Goal: Transaction & Acquisition: Purchase product/service

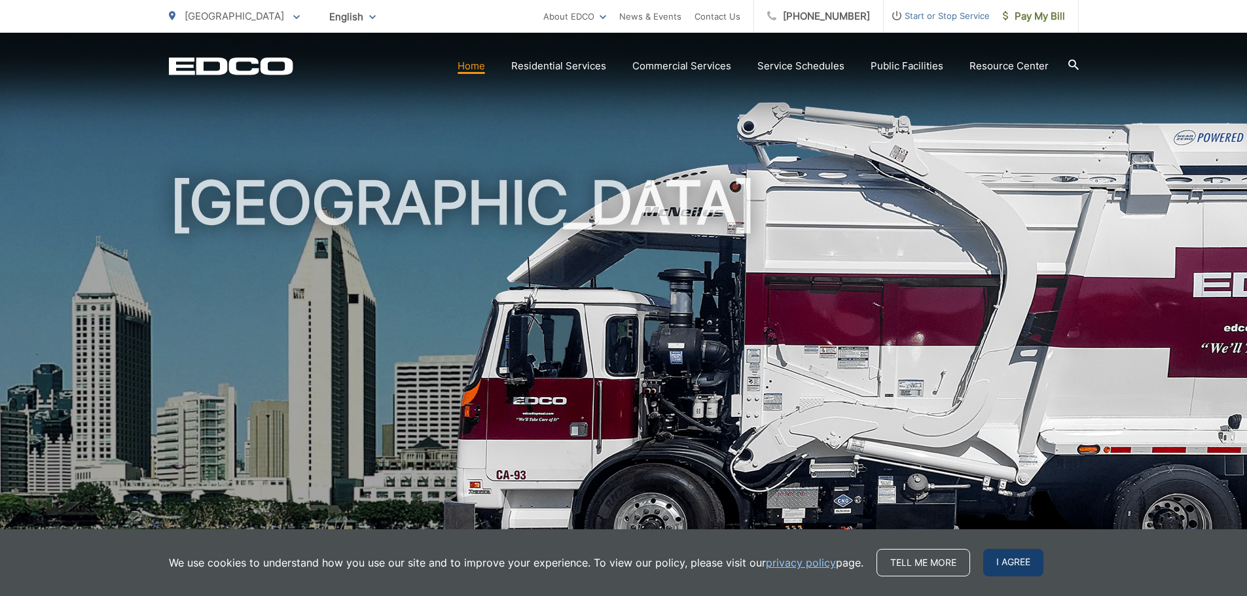
click at [1017, 559] on span "I agree" at bounding box center [1013, 562] width 60 height 27
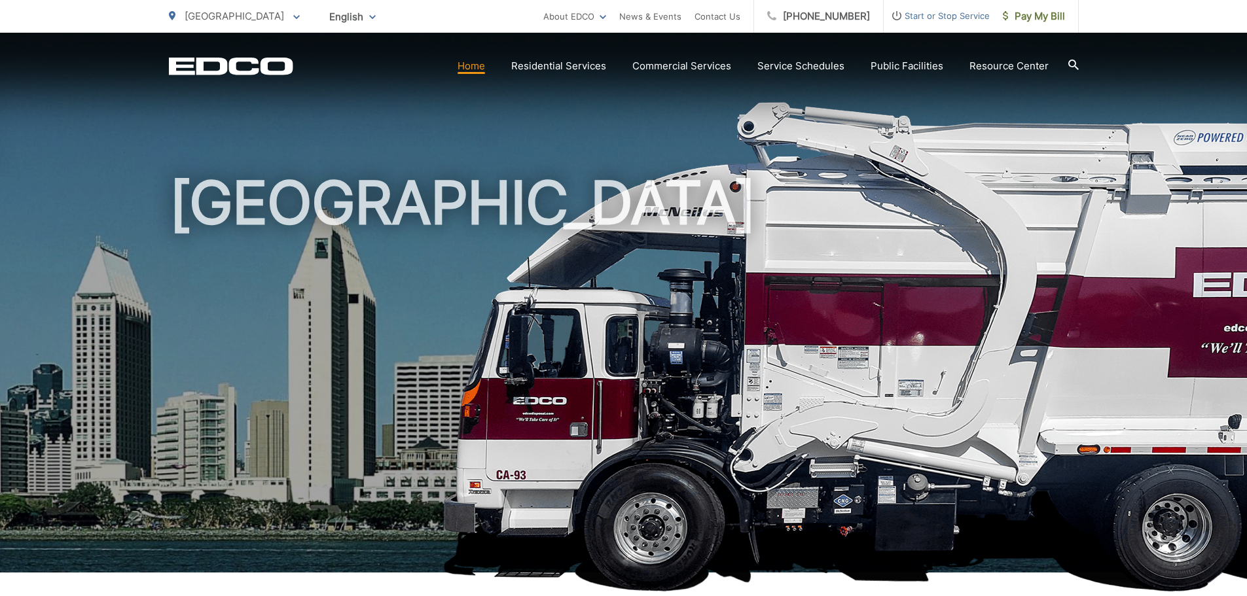
click at [474, 67] on link "Home" at bounding box center [470, 66] width 27 height 16
click at [252, 70] on icon "EDCD logo. Return to the homepage." at bounding box center [231, 66] width 124 height 17
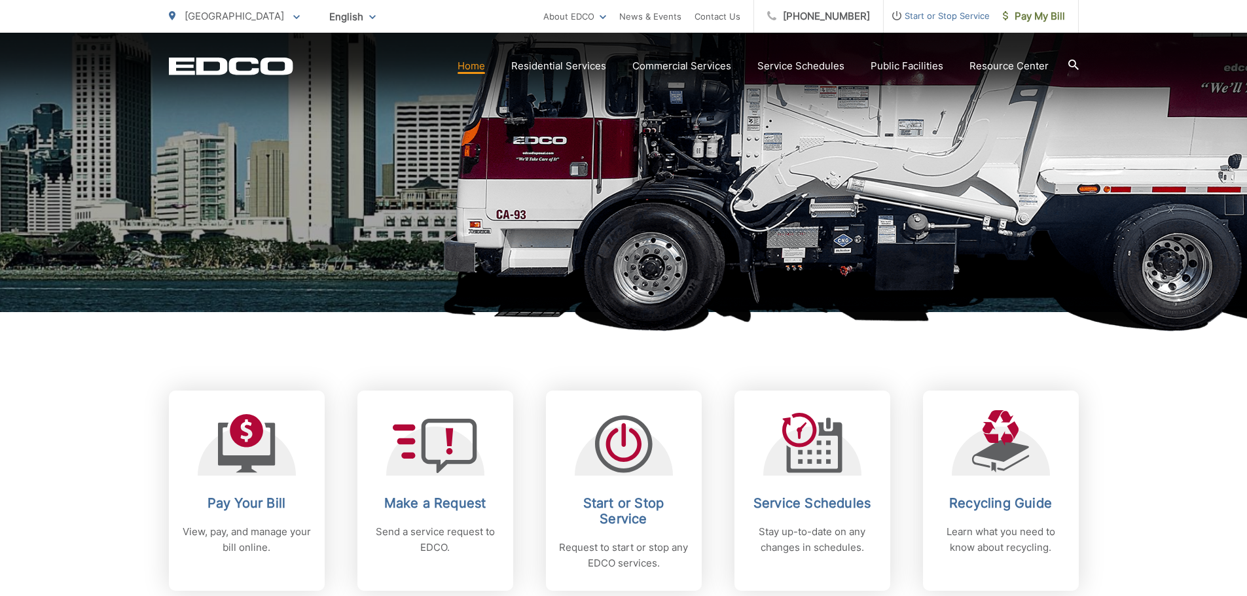
scroll to position [262, 0]
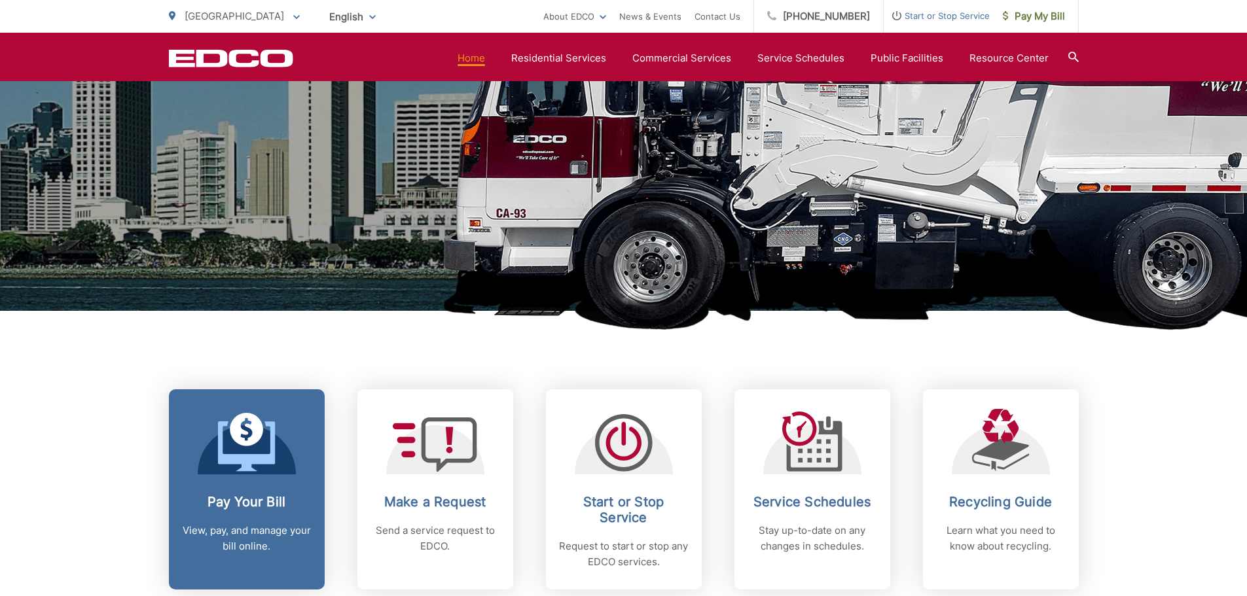
click at [248, 512] on div "Pay Your Bill View, pay, and manage your bill online." at bounding box center [247, 524] width 130 height 60
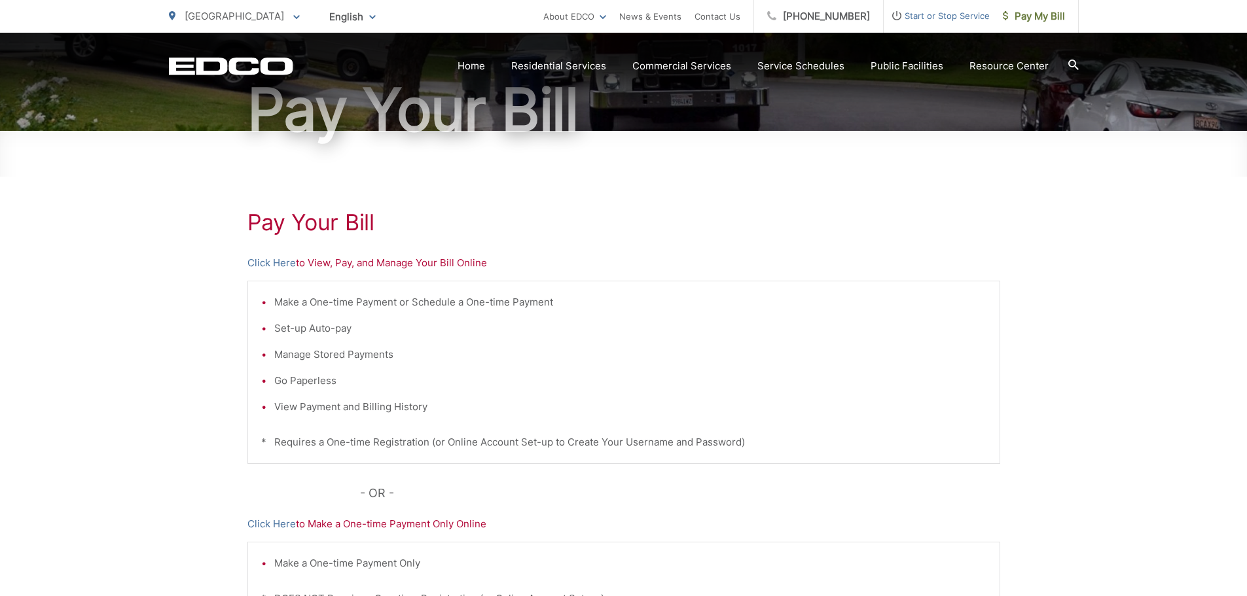
scroll to position [65, 0]
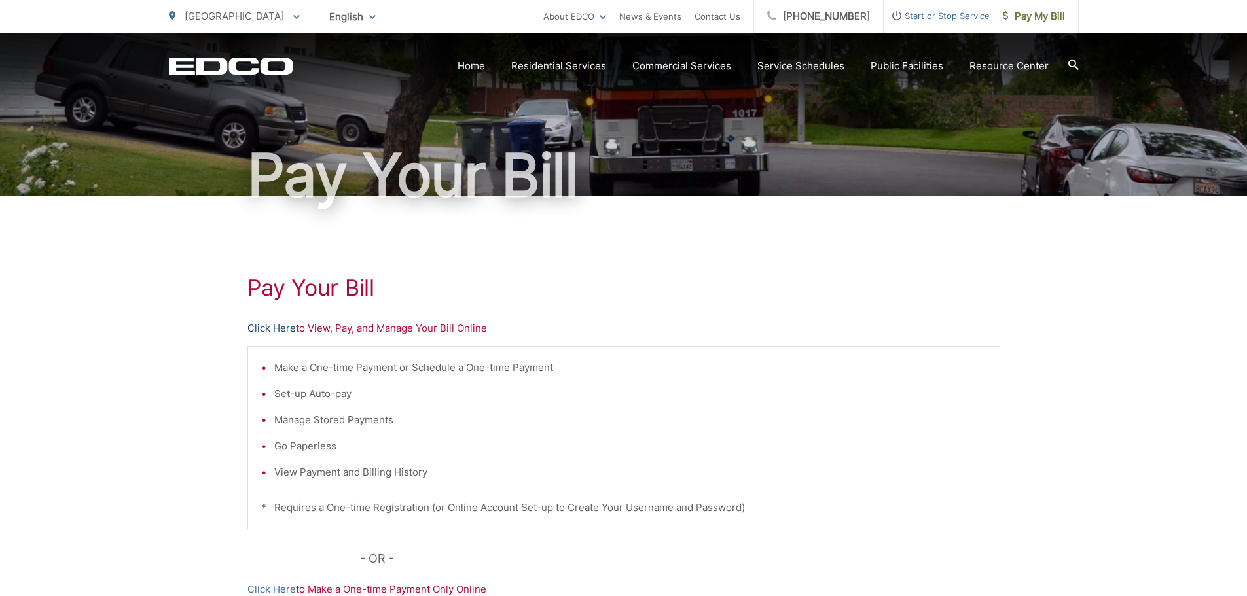
click at [265, 327] on link "Click Here" at bounding box center [271, 329] width 48 height 16
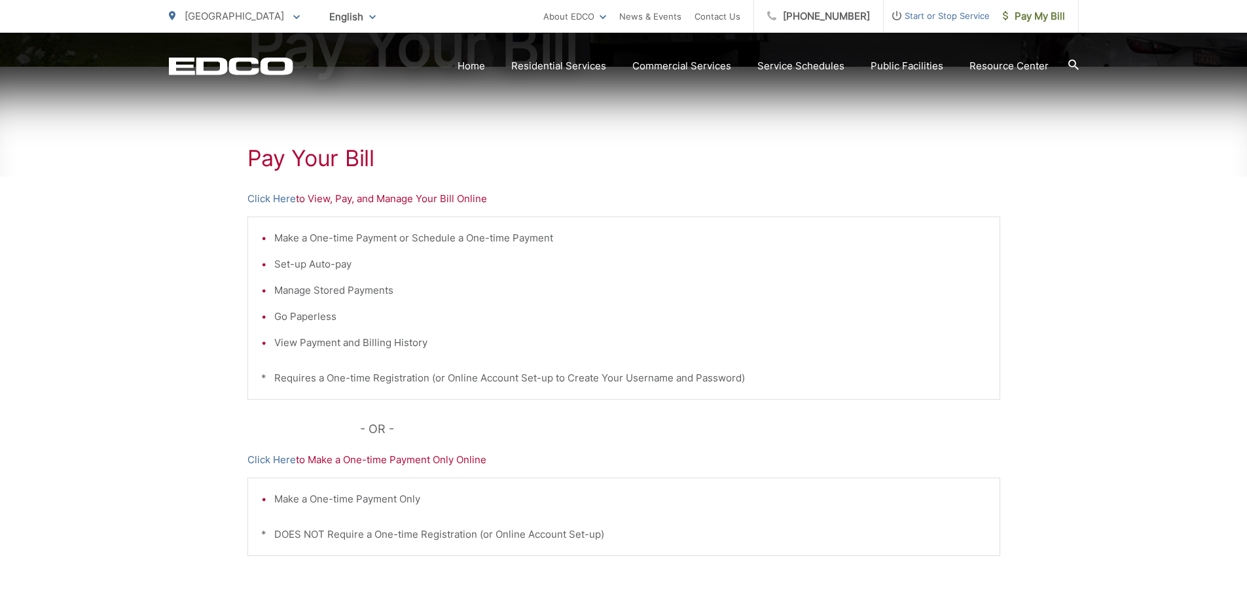
scroll to position [196, 0]
click at [261, 198] on link "Click Here" at bounding box center [271, 198] width 48 height 16
